Goal: Task Accomplishment & Management: Use online tool/utility

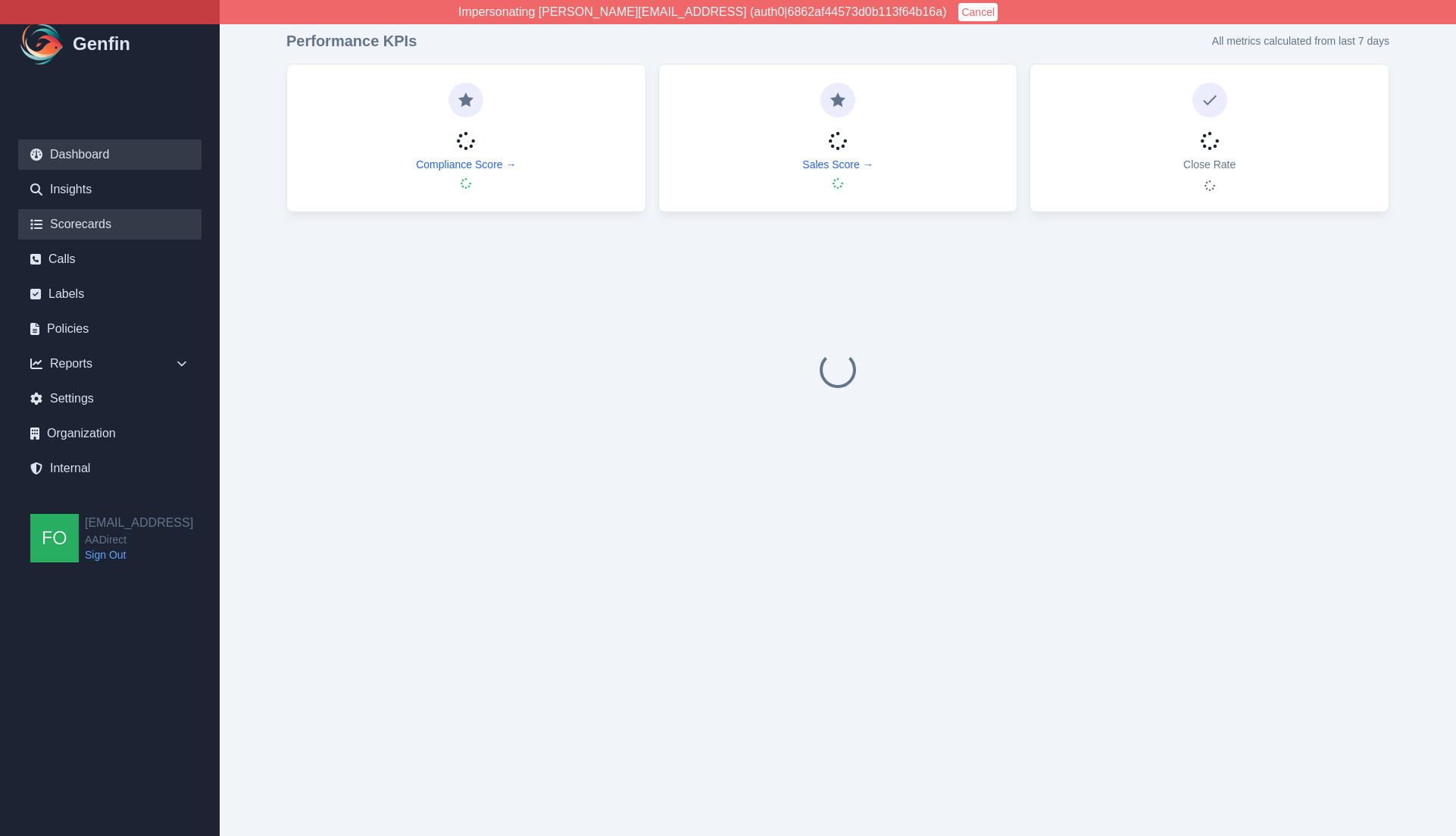
click at [98, 222] on link "Scorecards" at bounding box center [110, 224] width 184 height 30
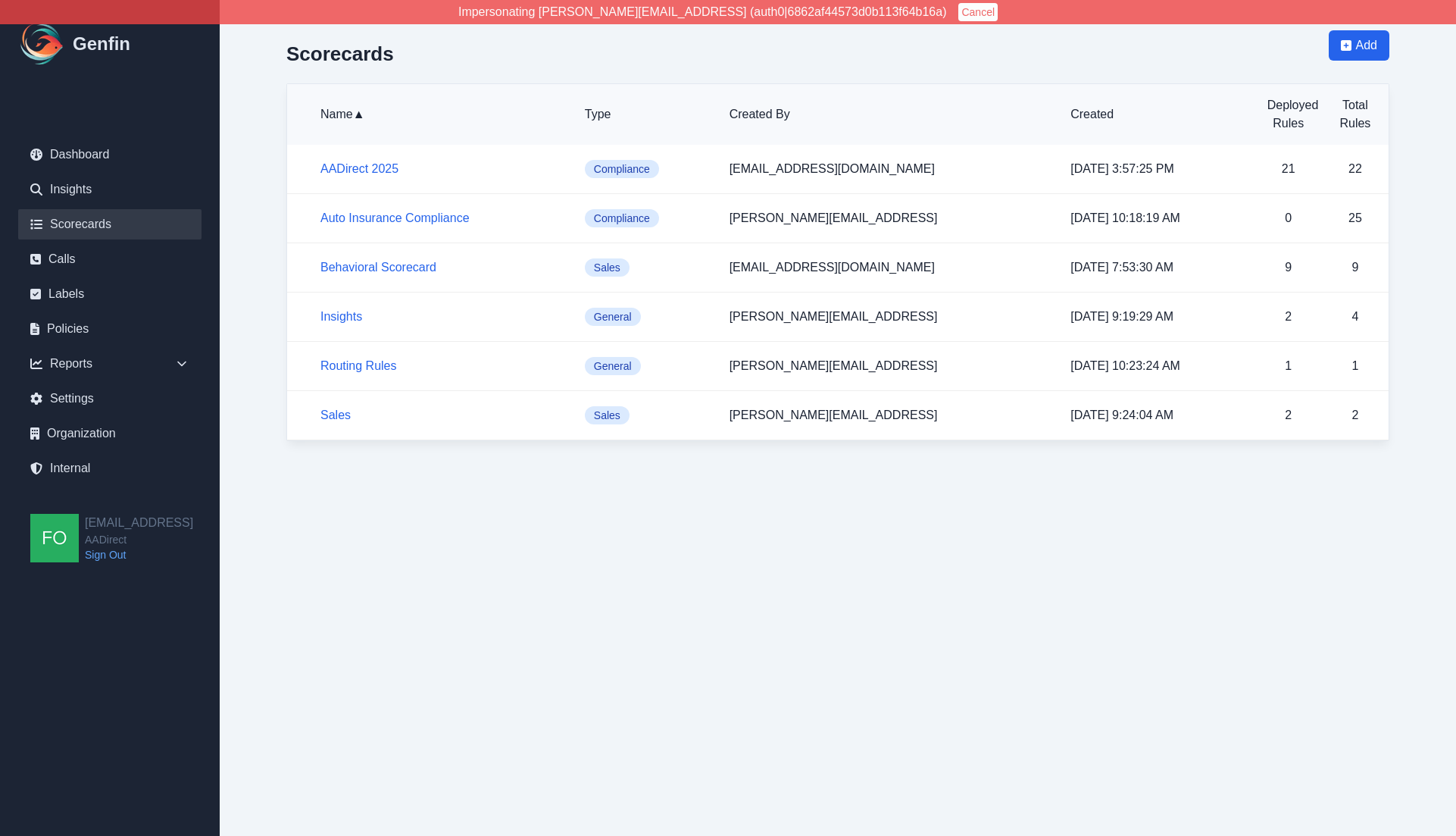
click at [390, 471] on html "Impersonating shane+aadirect@genfin.ai (auth0|6862af44573d0b113f64b16a) Cancel …" at bounding box center [728, 235] width 1456 height 471
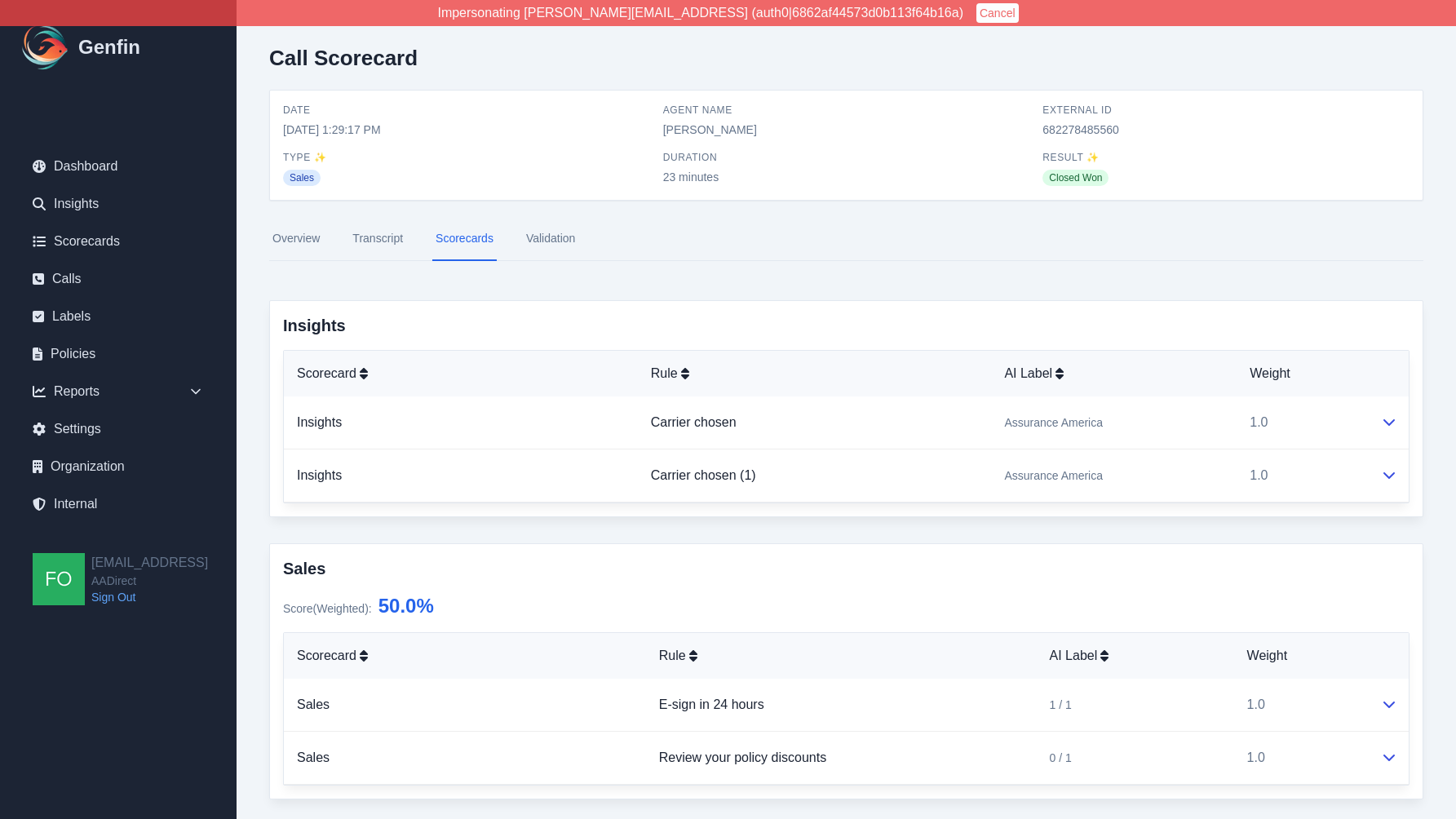
scroll to position [385, 0]
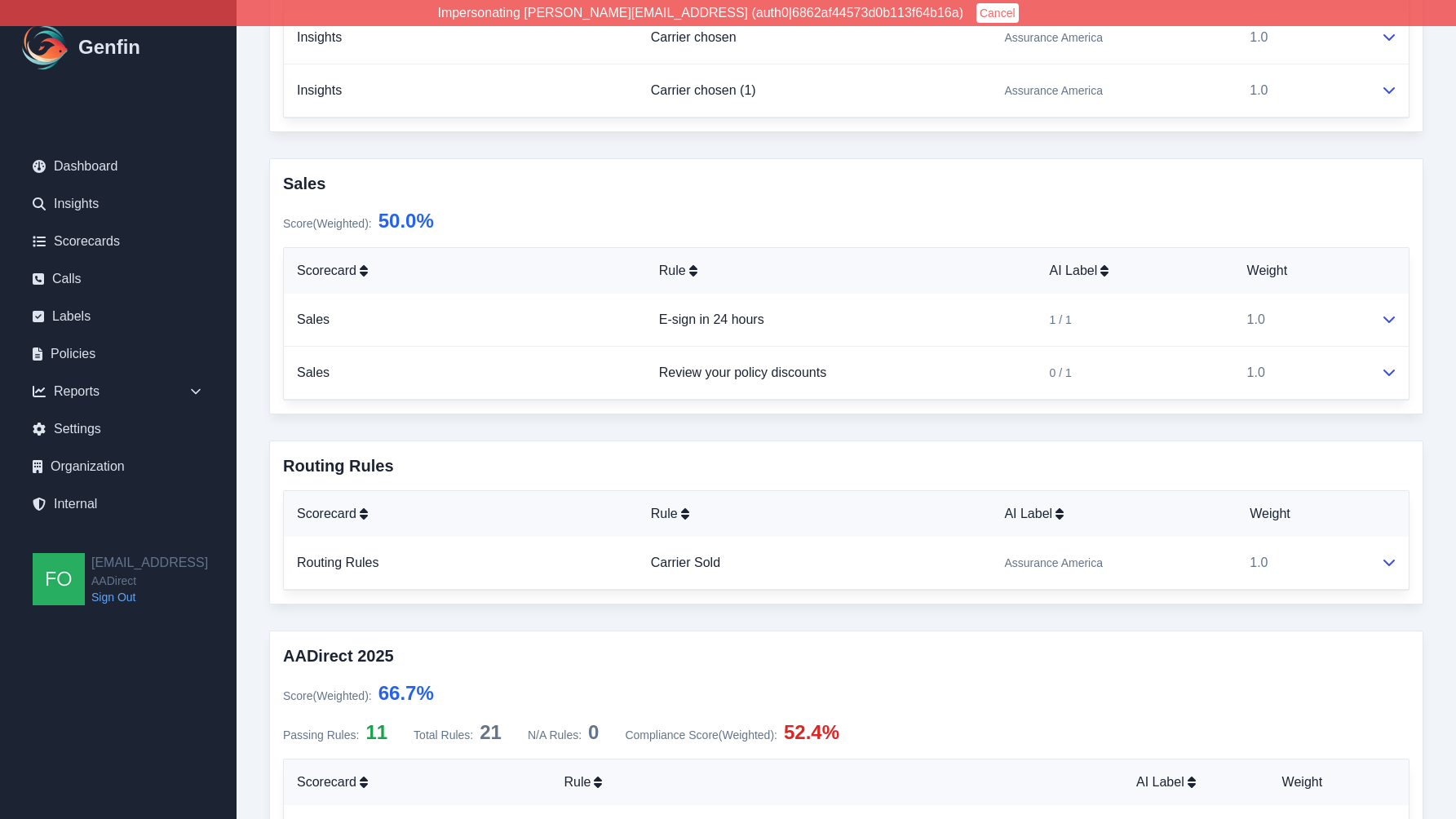
click at [262, 558] on div "Call Scorecard Date 9/6/2025, 1:29:17 PM Agent Name Elizabeth Hutchins External…" at bounding box center [846, 803] width 1220 height 2377
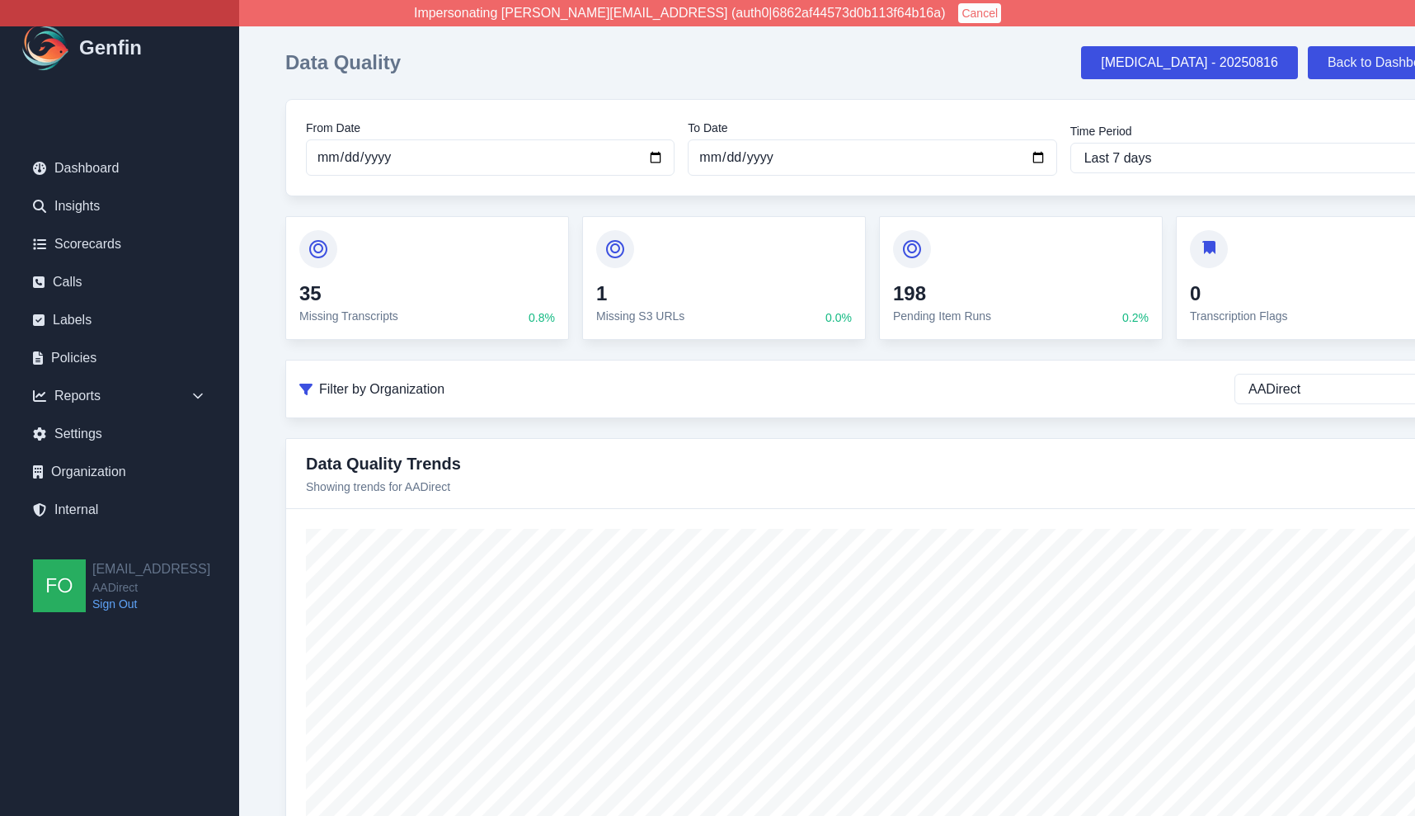
select select "AADirect"
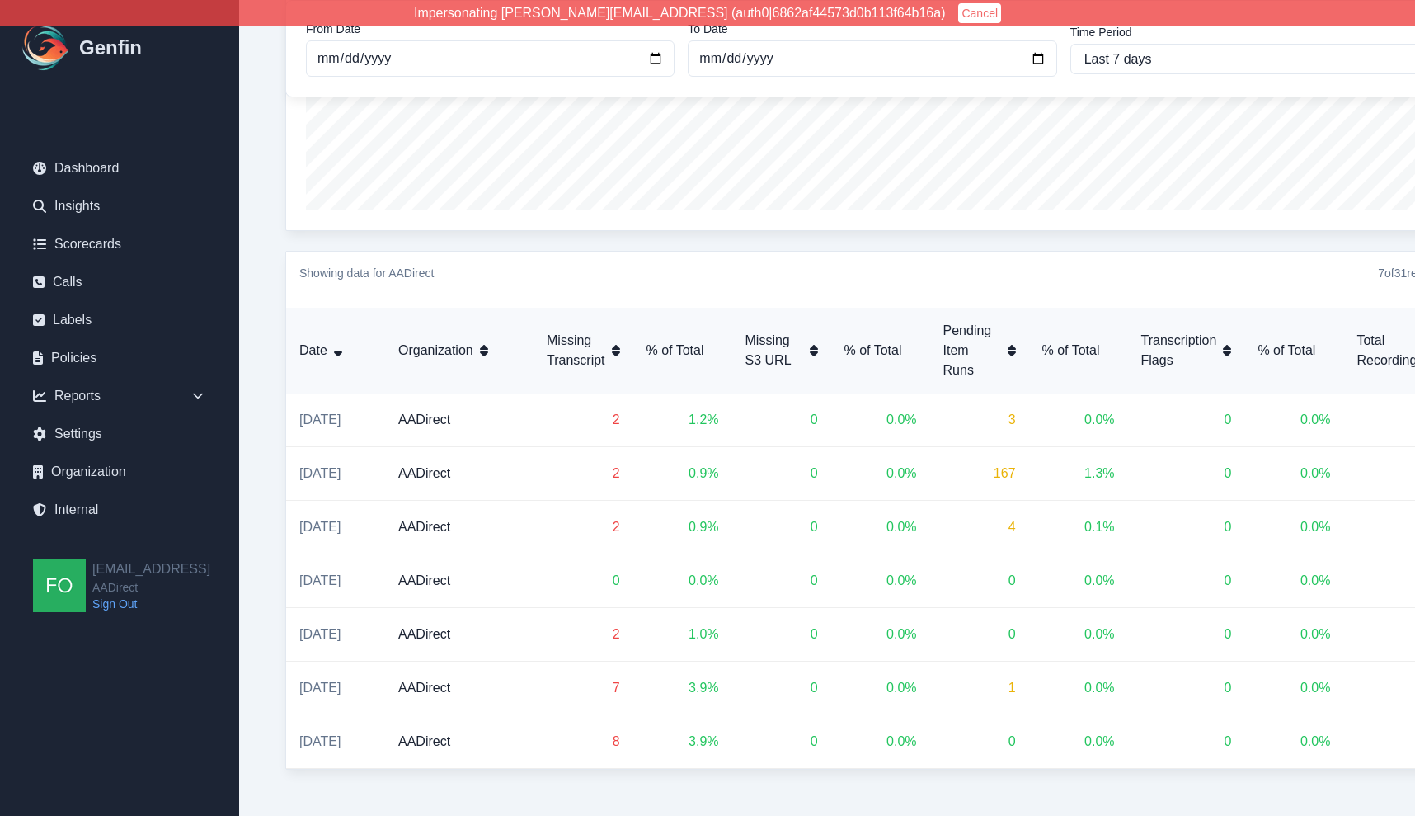
click at [277, 134] on div "Data Quality Hallucination - 20250816 Back to Dashboard From Date 2025-09-10 To…" at bounding box center [872, 42] width 1201 height 1480
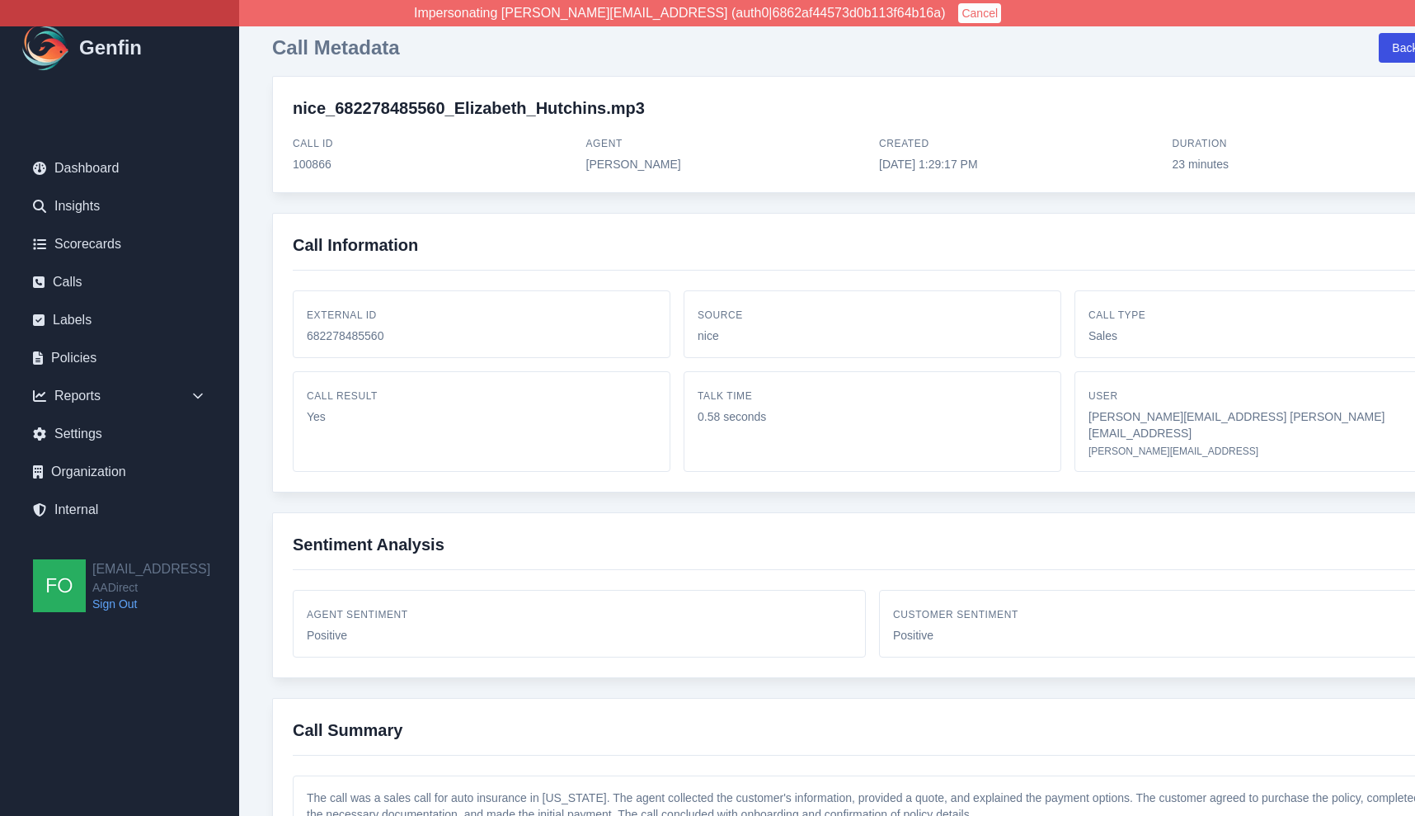
scroll to position [163, 0]
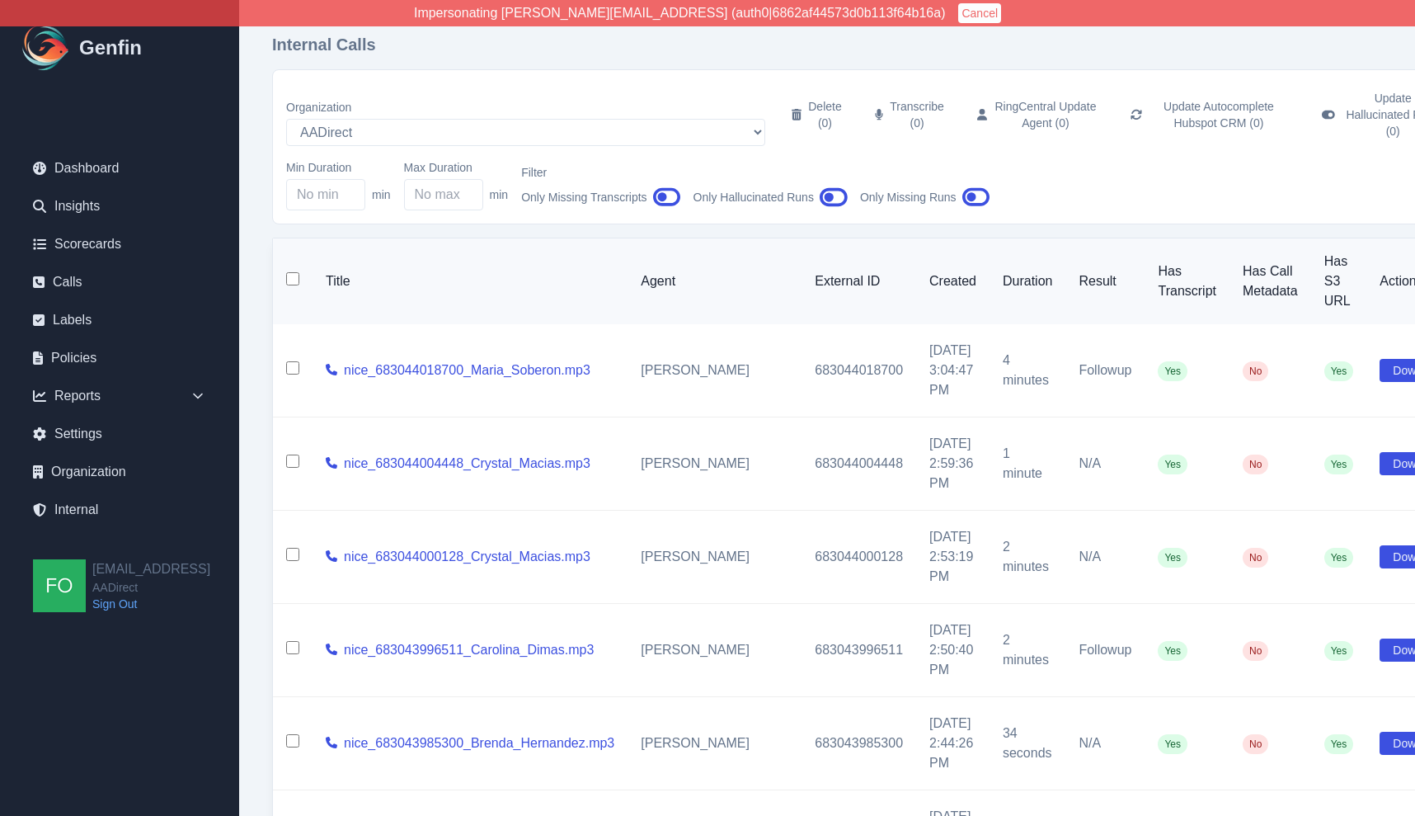
scroll to position [0, 21]
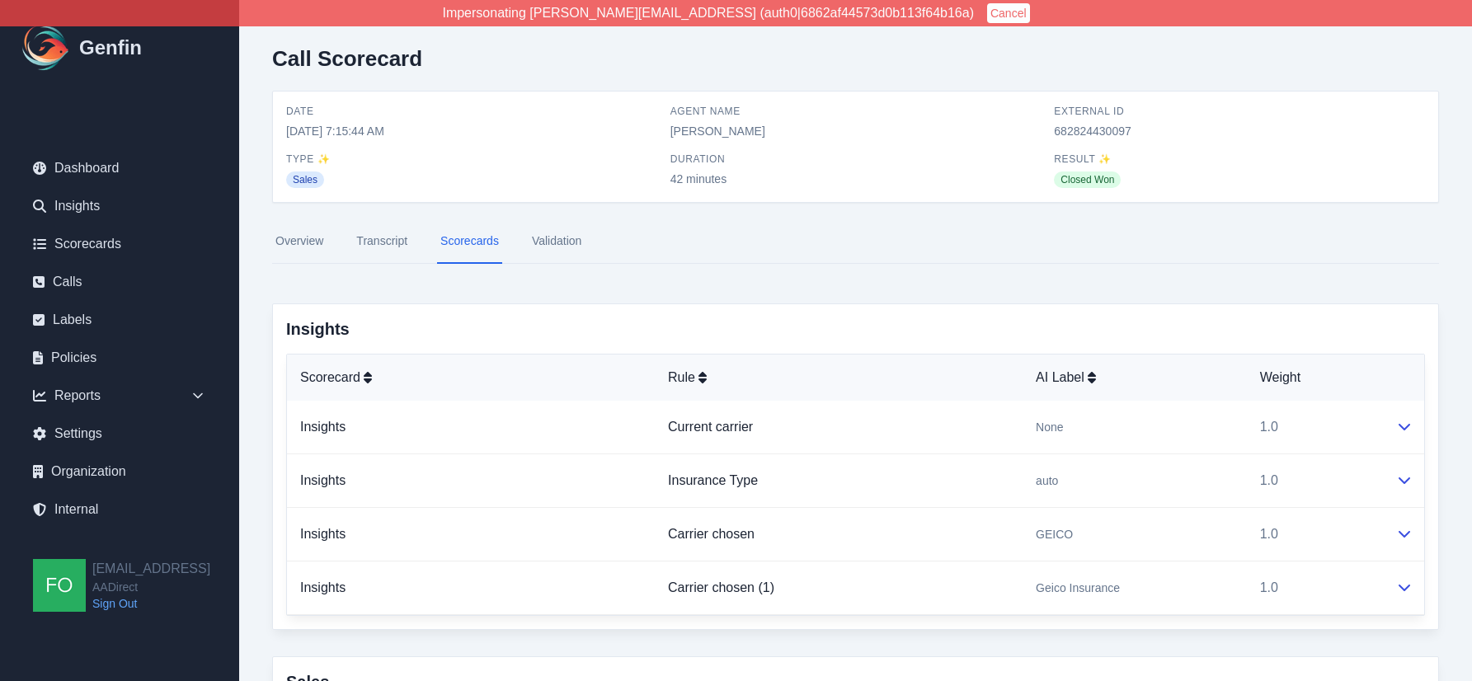
scroll to position [4344, 0]
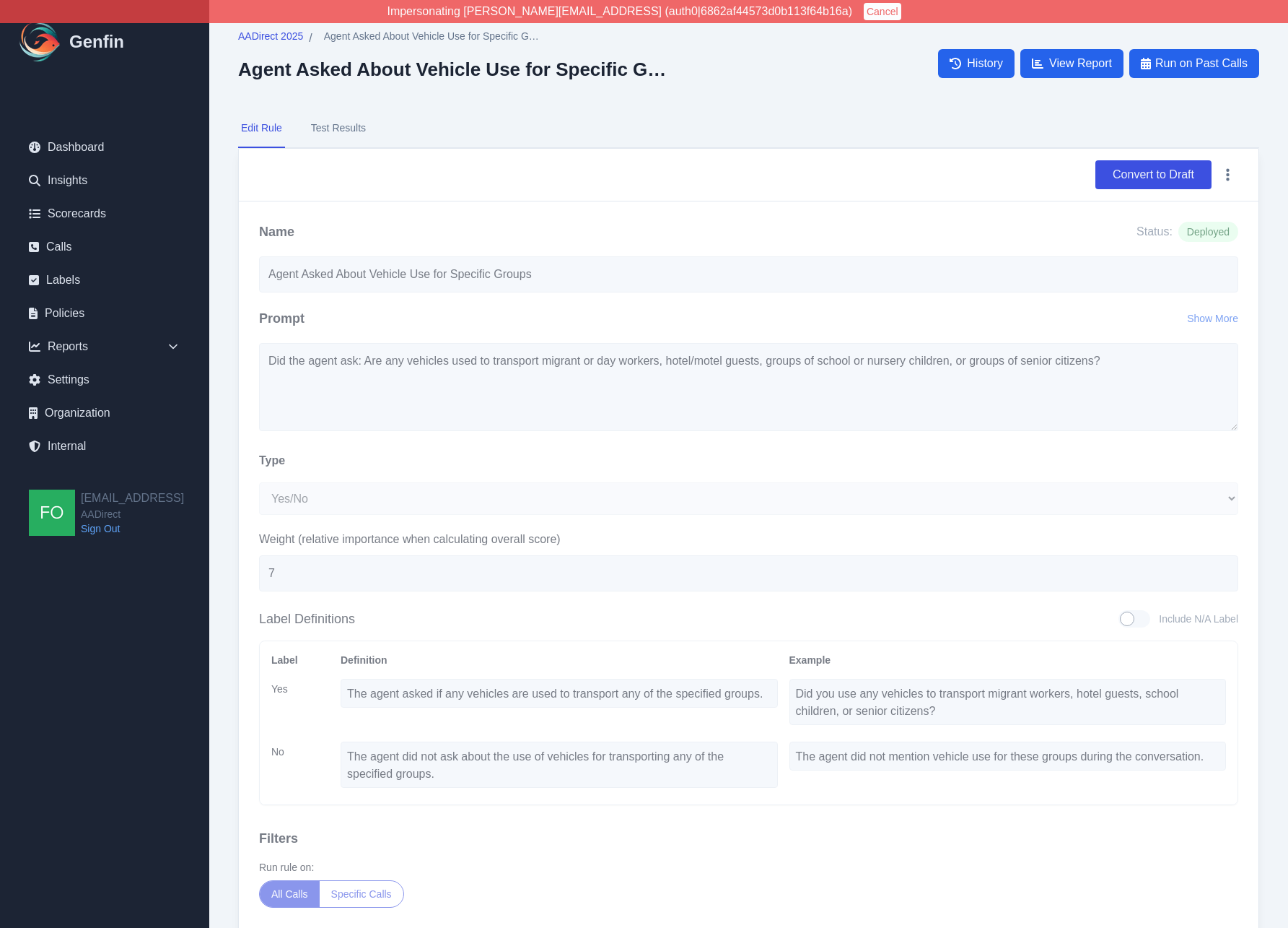
select select "Yes/No"
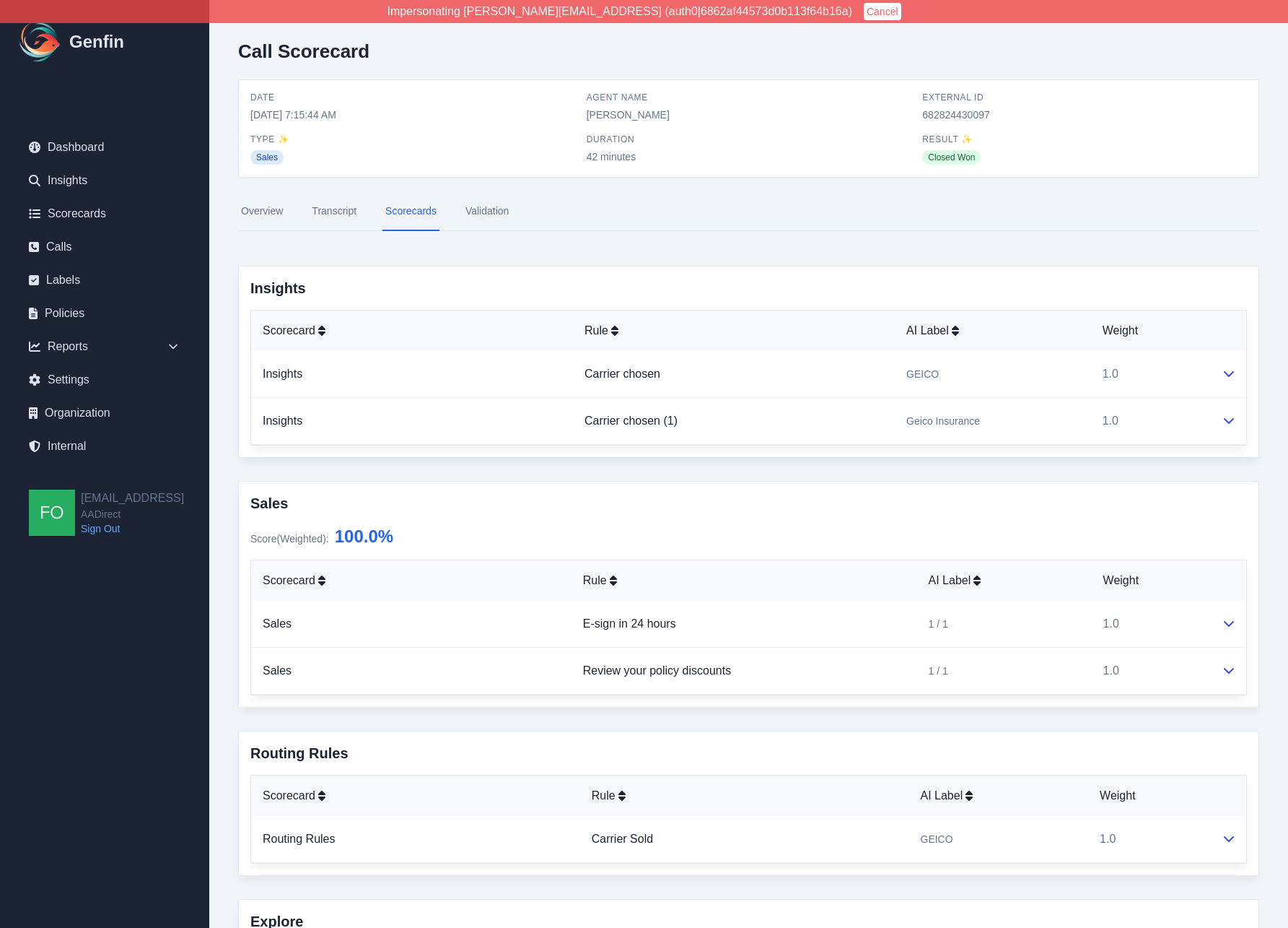
scroll to position [1326, 0]
